Goal: Task Accomplishment & Management: Use online tool/utility

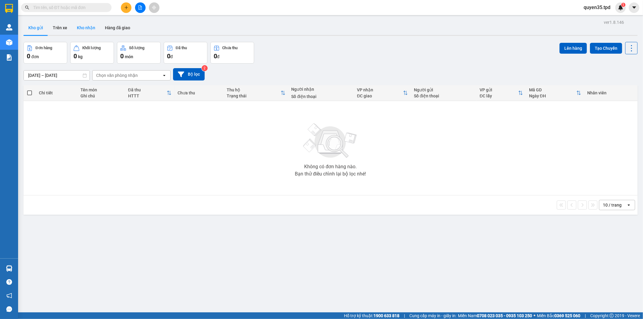
click at [83, 24] on button "Kho nhận" at bounding box center [86, 27] width 28 height 14
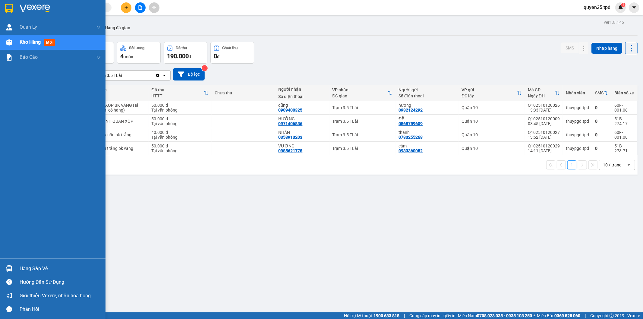
click at [8, 273] on div at bounding box center [9, 268] width 11 height 11
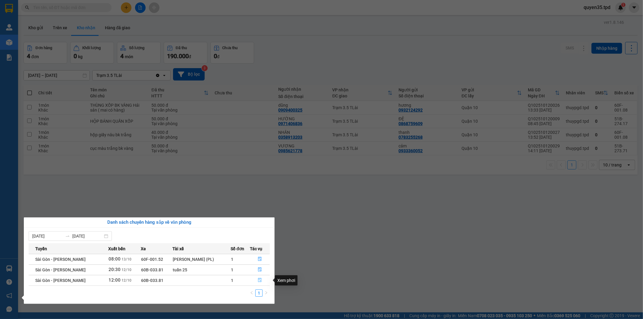
click at [258, 280] on icon "file-done" at bounding box center [260, 280] width 4 height 4
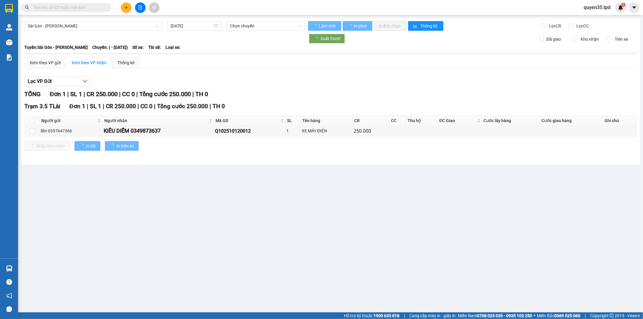
type input "[DATE]"
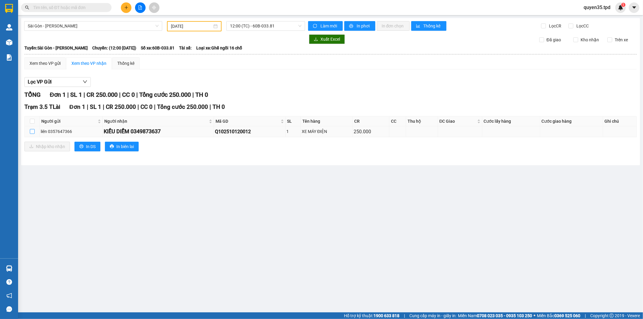
click at [31, 131] on input "checkbox" at bounding box center [32, 131] width 5 height 5
checkbox input "true"
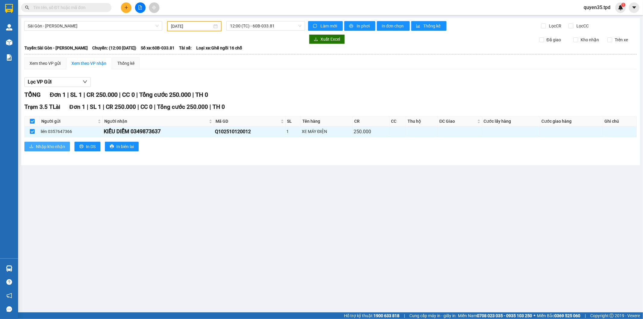
click at [34, 142] on button "Nhập kho nhận" at bounding box center [47, 147] width 46 height 10
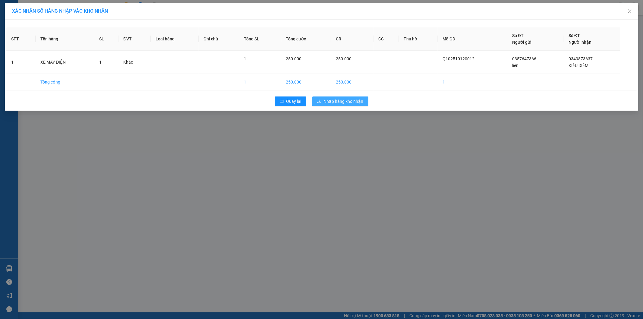
click at [335, 101] on span "Nhập hàng kho nhận" at bounding box center [344, 101] width 40 height 7
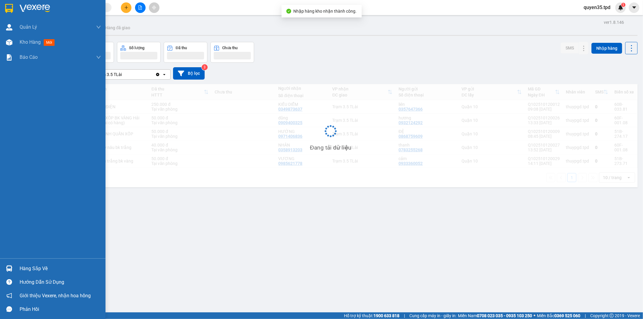
click at [7, 270] on img at bounding box center [9, 268] width 6 height 6
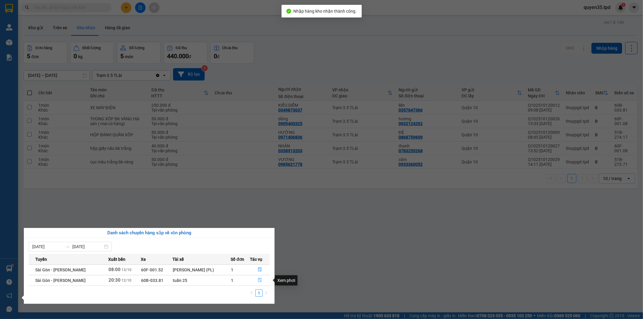
click at [261, 279] on icon "file-done" at bounding box center [260, 280] width 4 height 4
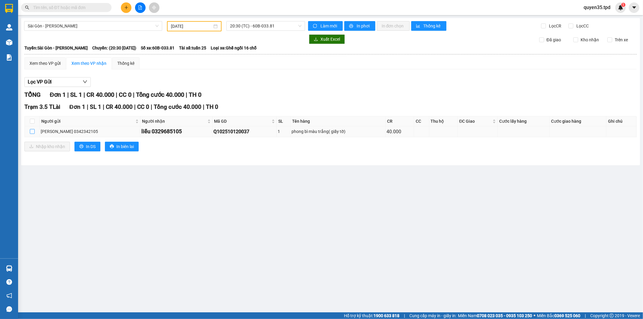
click at [31, 131] on input "checkbox" at bounding box center [32, 131] width 5 height 5
checkbox input "true"
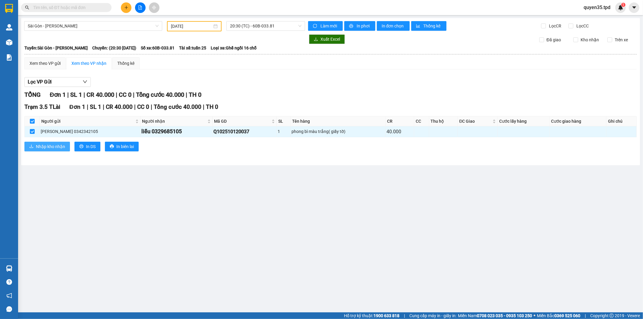
click at [42, 145] on span "Nhập kho nhận" at bounding box center [50, 146] width 29 height 7
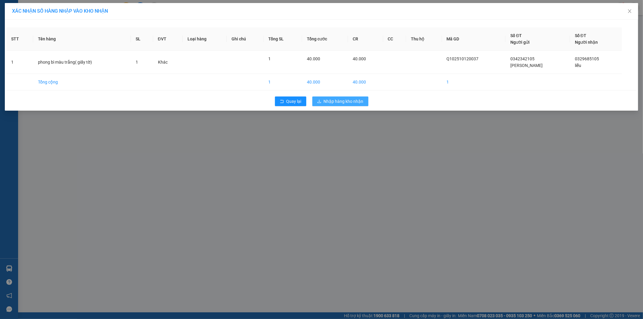
click at [341, 103] on span "Nhập hàng kho nhận" at bounding box center [344, 101] width 40 height 7
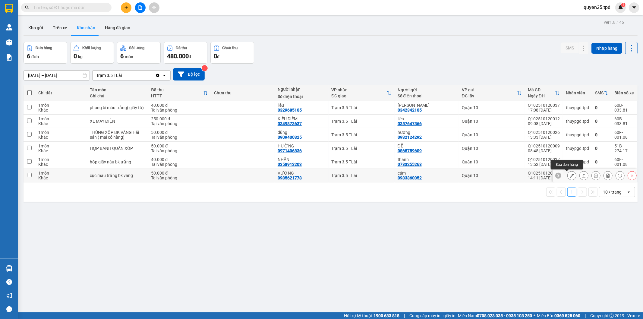
click at [570, 174] on icon at bounding box center [572, 175] width 4 height 4
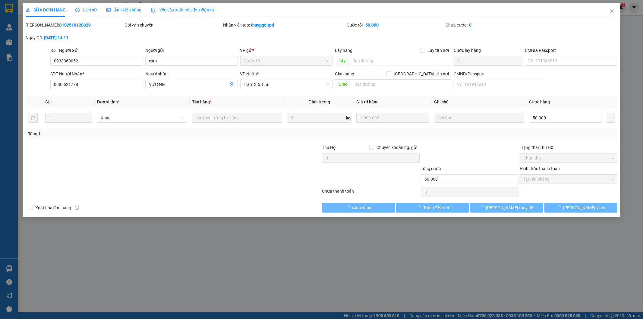
type input "0933360052"
type input "cảm"
type input "0985621778"
type input "VƯƠNG"
type input "50.000"
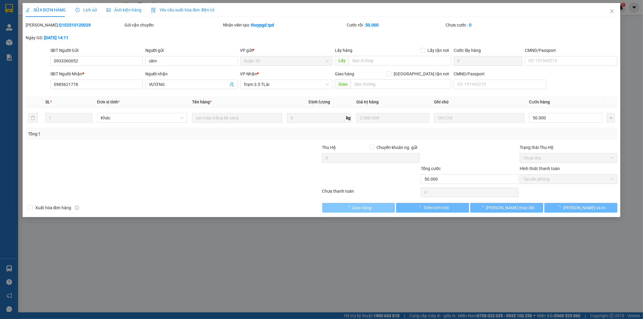
click at [367, 205] on span "Giao hàng" at bounding box center [361, 207] width 19 height 7
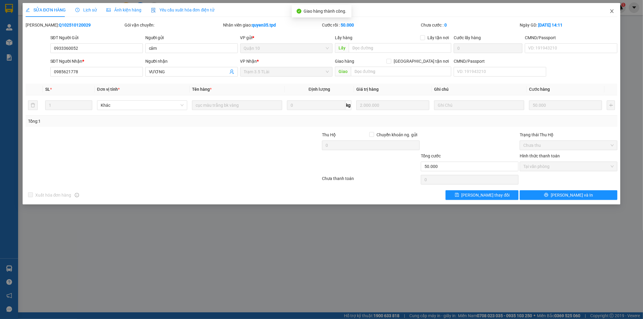
click at [609, 13] on icon "close" at bounding box center [611, 11] width 5 height 5
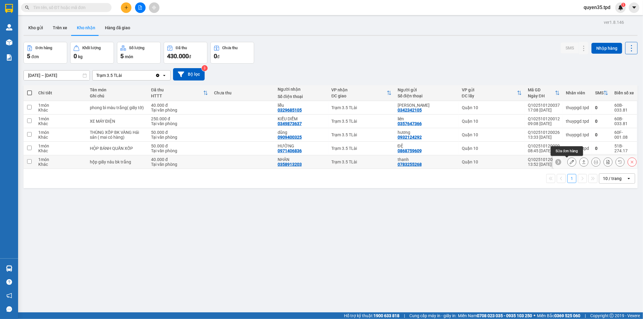
click at [570, 163] on icon at bounding box center [572, 162] width 4 height 4
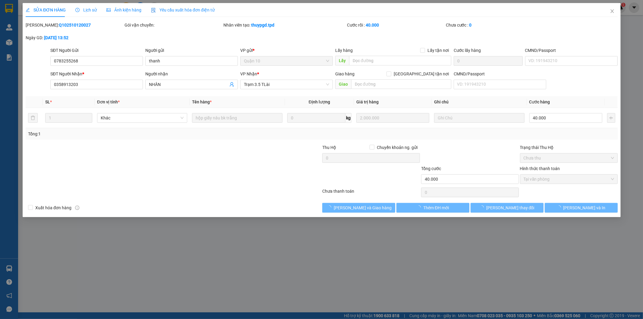
type input "0783255268"
type input "thanh"
type input "0358913203"
type input "NHÂN"
type input "40.000"
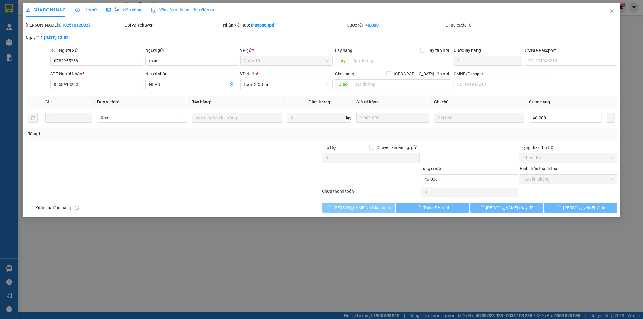
click at [368, 207] on span "[PERSON_NAME] và Giao hàng" at bounding box center [363, 207] width 58 height 7
click at [613, 11] on icon "close" at bounding box center [611, 11] width 5 height 5
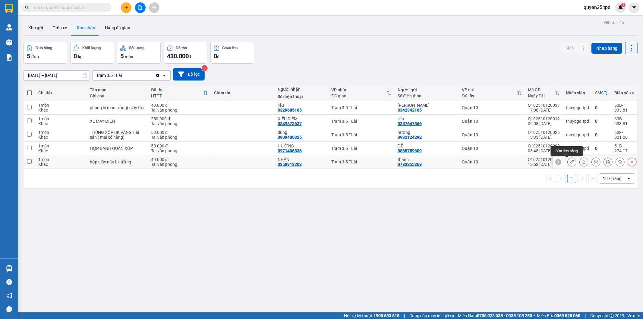
click at [568, 159] on button at bounding box center [572, 162] width 8 height 11
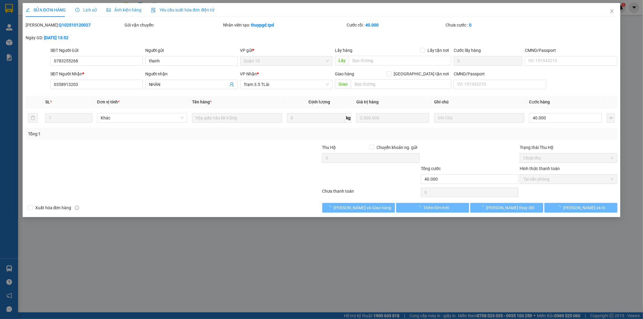
type input "0783255268"
type input "thanh"
type input "0358913203"
type input "NHÂN"
type input "40.000"
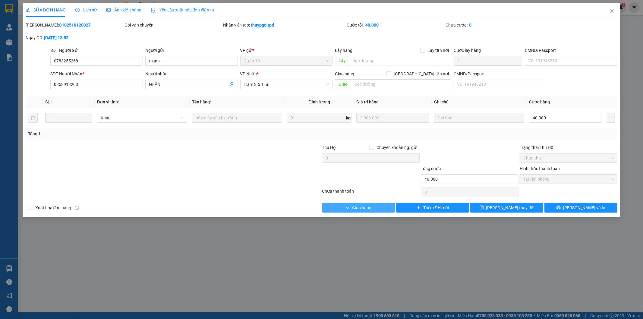
click at [360, 210] on span "Giao hàng" at bounding box center [361, 207] width 19 height 7
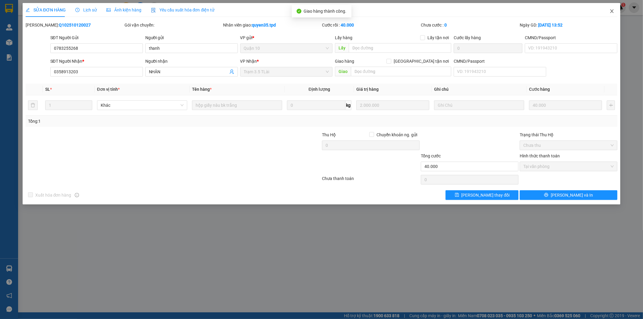
click at [609, 11] on span "Close" at bounding box center [611, 11] width 17 height 17
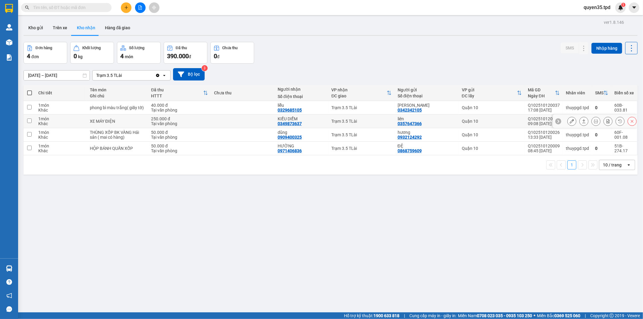
click at [570, 123] on icon at bounding box center [572, 121] width 4 height 4
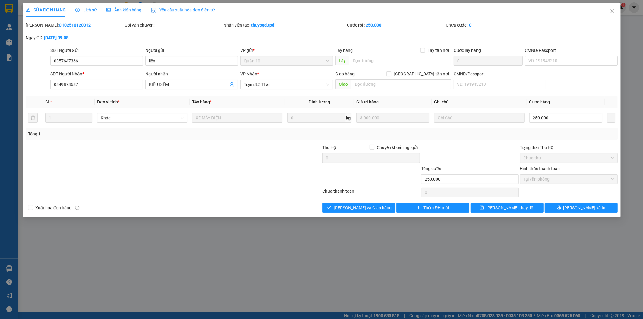
type input "0357647366"
type input "liên"
type input "0349873637"
type input "KIỀU DIỄM"
type input "250.000"
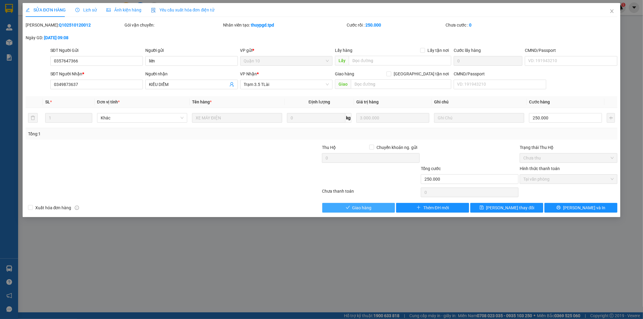
click at [346, 204] on button "Giao hàng" at bounding box center [358, 208] width 73 height 10
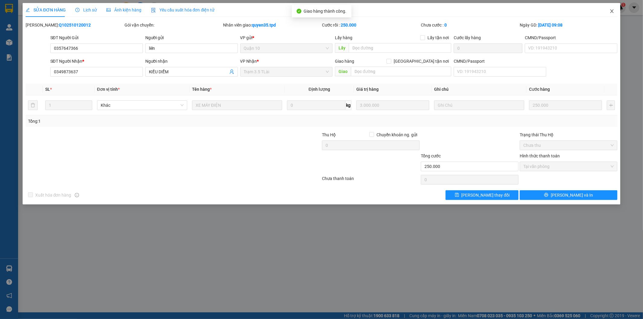
click at [613, 10] on icon "close" at bounding box center [611, 11] width 3 height 4
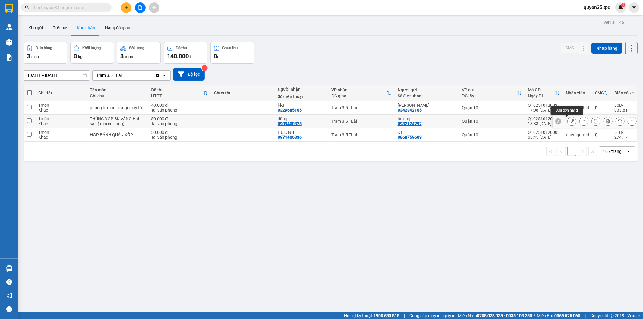
click at [570, 123] on icon at bounding box center [572, 121] width 4 height 4
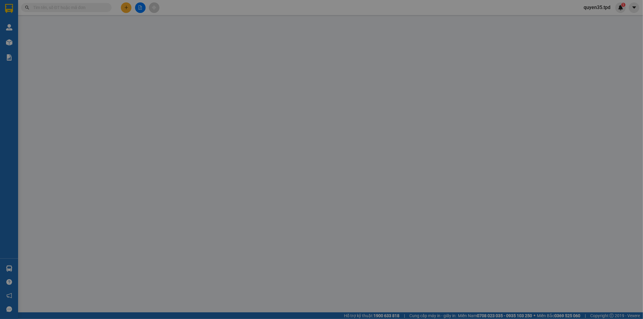
type input "0932124292"
type input "hương"
type input "079188032996"
type input "0909400325"
type input "dũng"
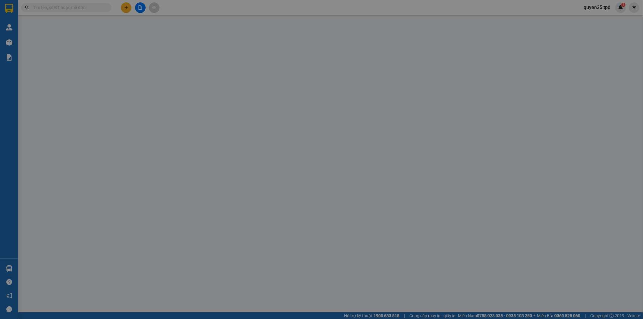
type input "50.000"
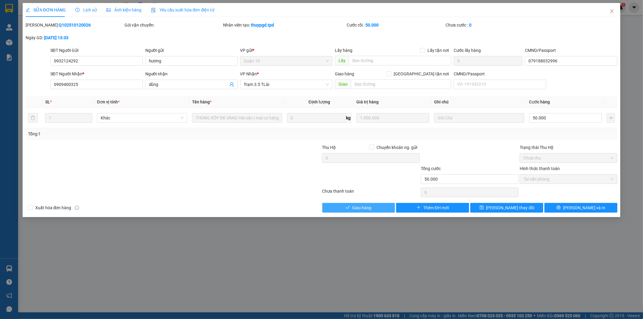
click at [369, 205] on span "Giao hàng" at bounding box center [361, 207] width 19 height 7
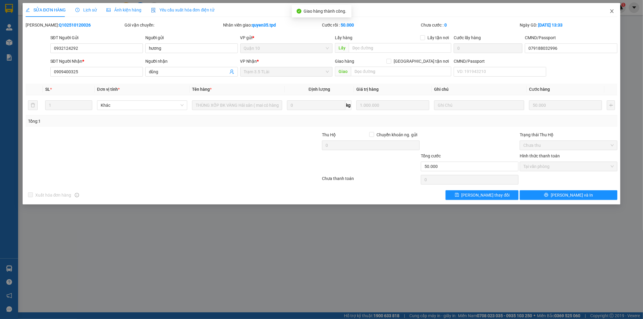
click at [609, 9] on icon "close" at bounding box center [611, 11] width 5 height 5
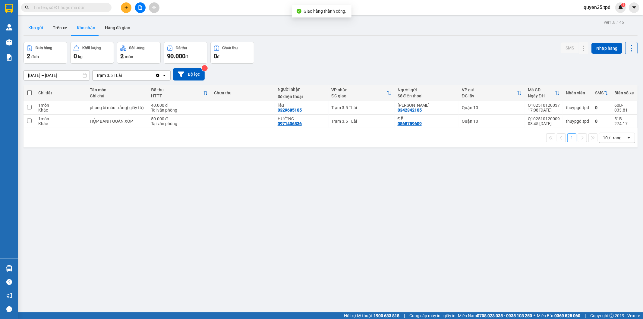
click at [28, 25] on button "Kho gửi" at bounding box center [36, 27] width 24 height 14
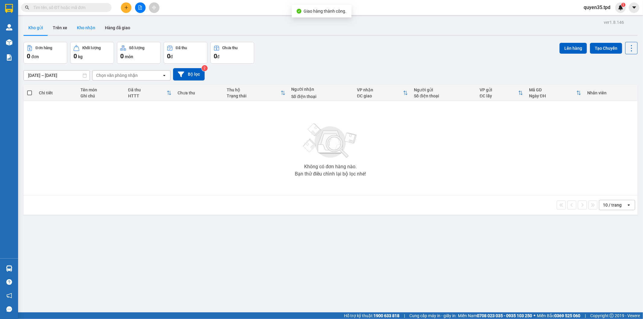
click at [86, 27] on button "Kho nhận" at bounding box center [86, 27] width 28 height 14
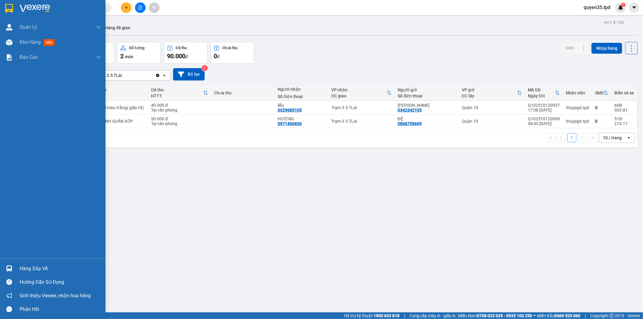
click at [8, 282] on icon "question-circle" at bounding box center [9, 282] width 6 height 6
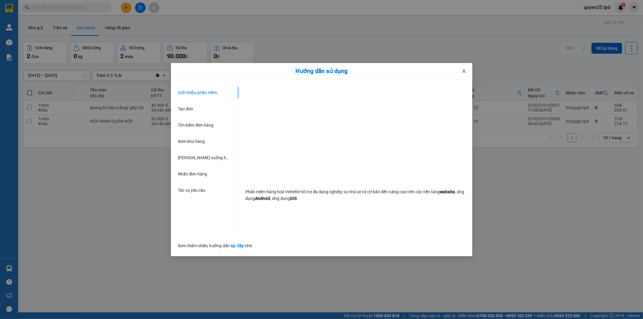
click at [465, 70] on icon "close" at bounding box center [463, 71] width 5 height 5
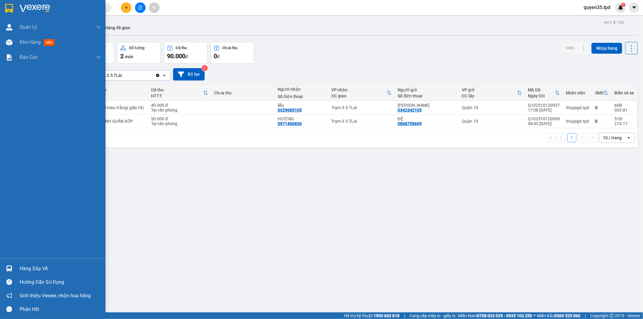
click at [22, 267] on div "Hàng sắp về" at bounding box center [60, 268] width 81 height 9
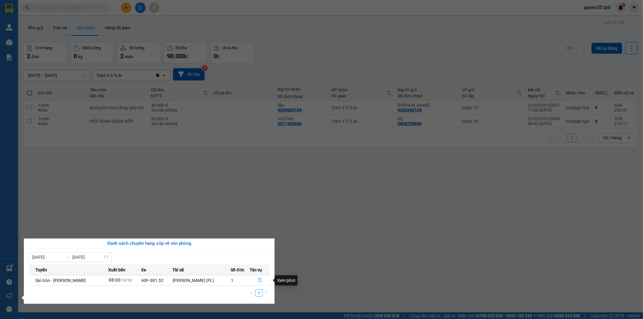
click at [258, 280] on icon "file-done" at bounding box center [260, 280] width 4 height 4
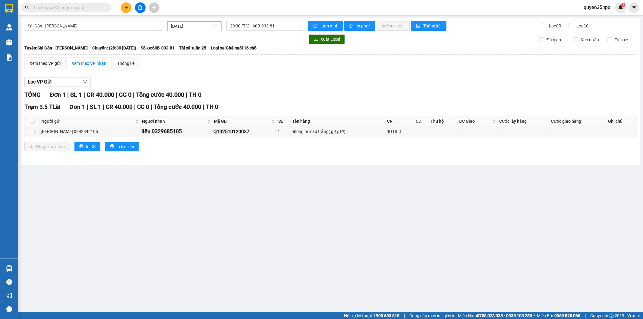
type input "[DATE]"
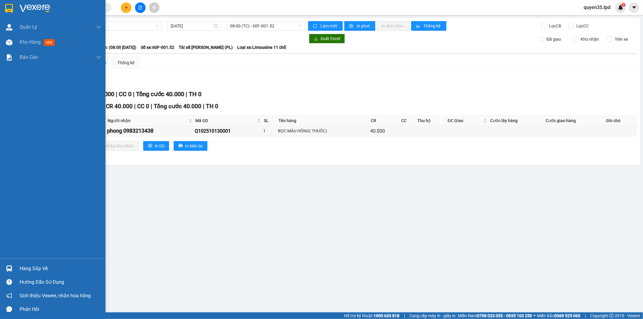
click at [4, 267] on div at bounding box center [9, 268] width 11 height 11
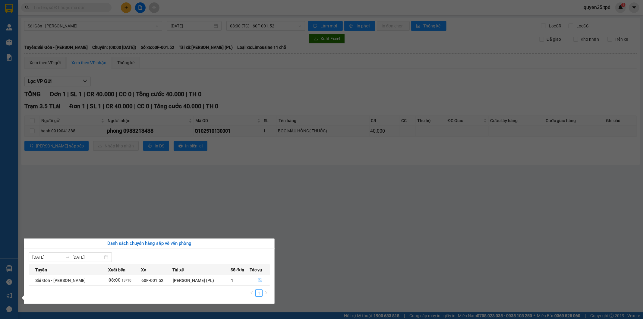
click at [367, 276] on section "Kết quả tìm kiếm ( 0 ) Bộ lọc No Data quyen35.tpd 1 Quản Lý Quản lý khách hàng …" at bounding box center [321, 159] width 643 height 319
